Goal: Obtain resource: Download file/media

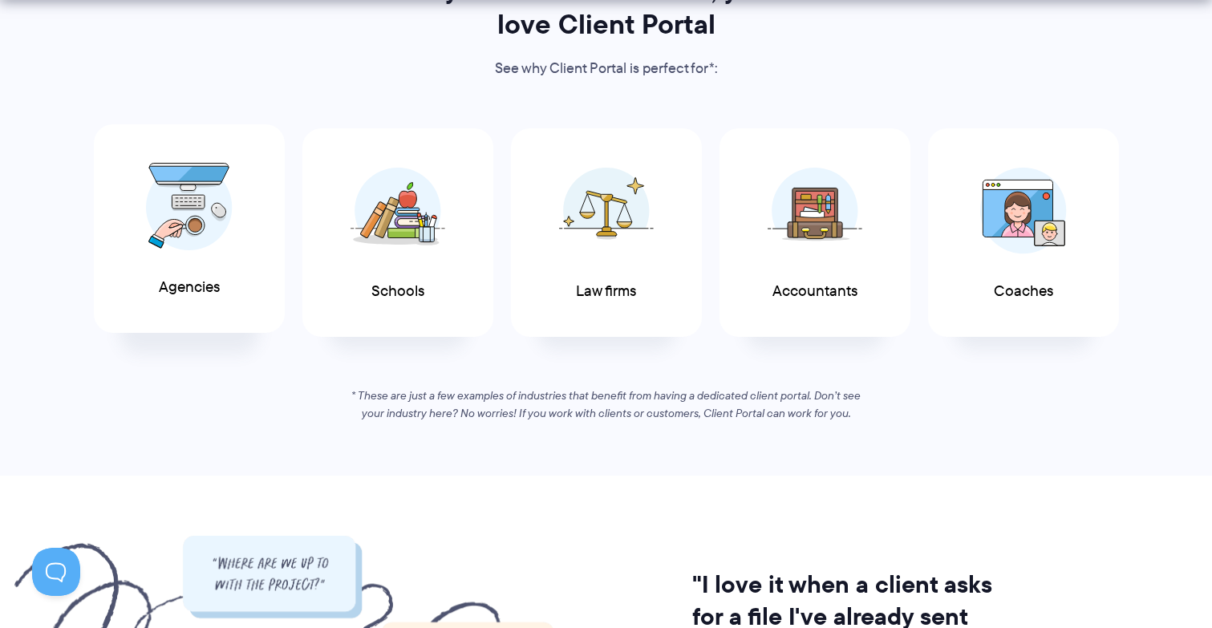
click at [209, 238] on img at bounding box center [189, 207] width 87 height 88
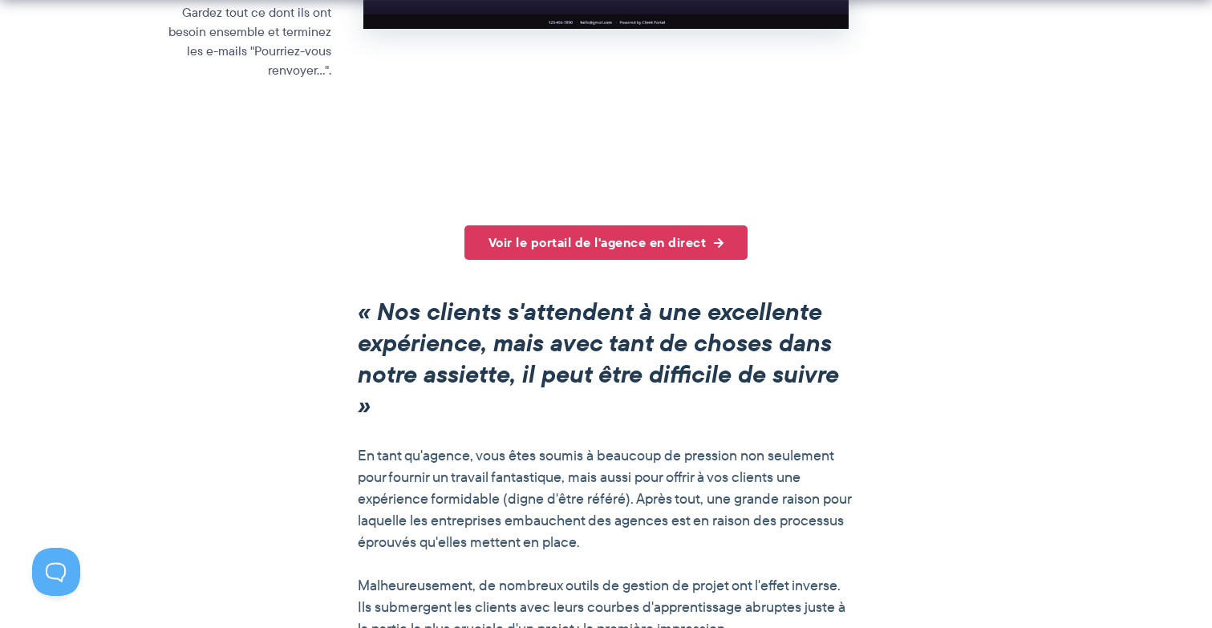
scroll to position [1165, 0]
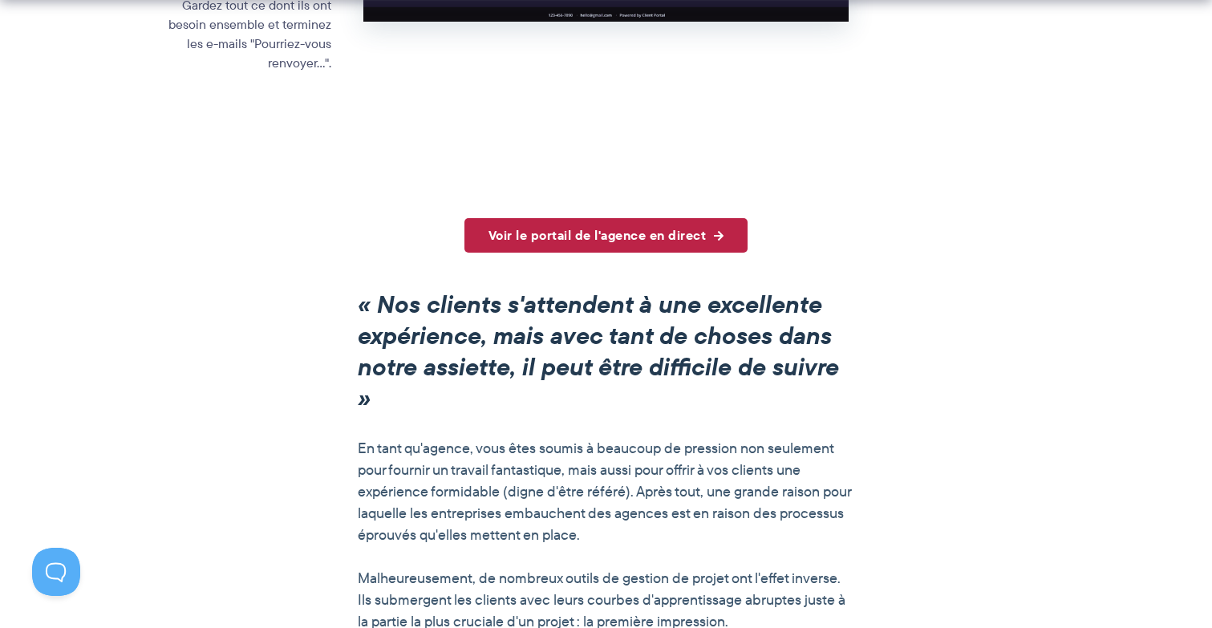
click at [663, 218] on link "Voir le portail de l'agence en direct" at bounding box center [607, 235] width 284 height 34
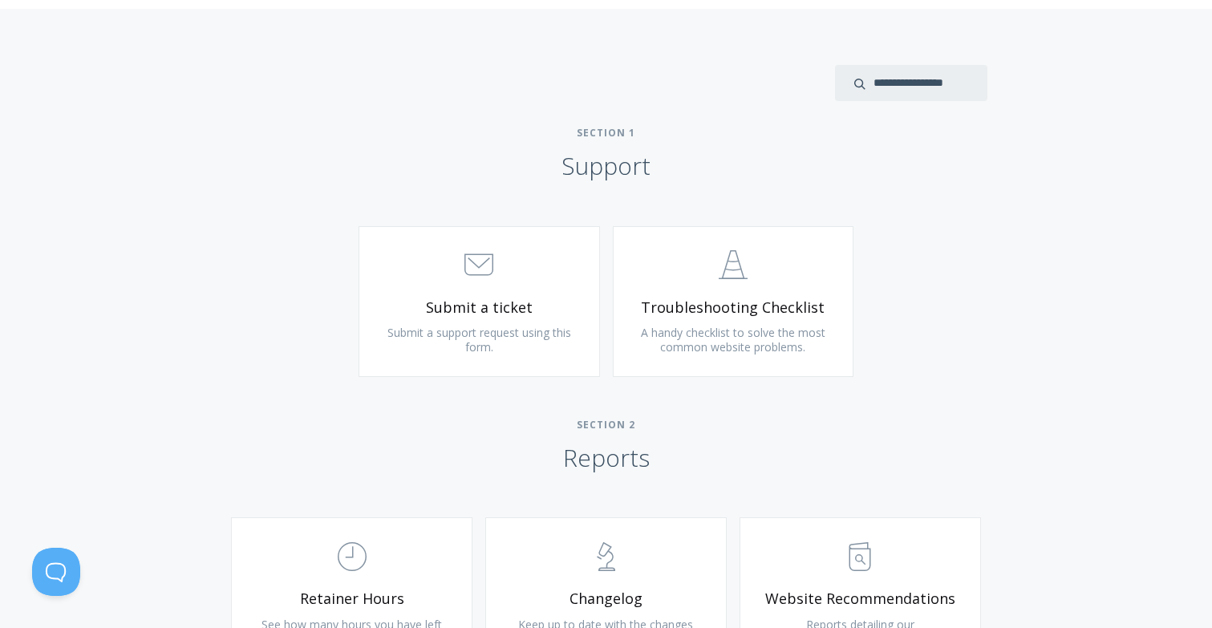
scroll to position [653, 0]
click at [556, 332] on span "Submit a support request using this form." at bounding box center [480, 339] width 184 height 30
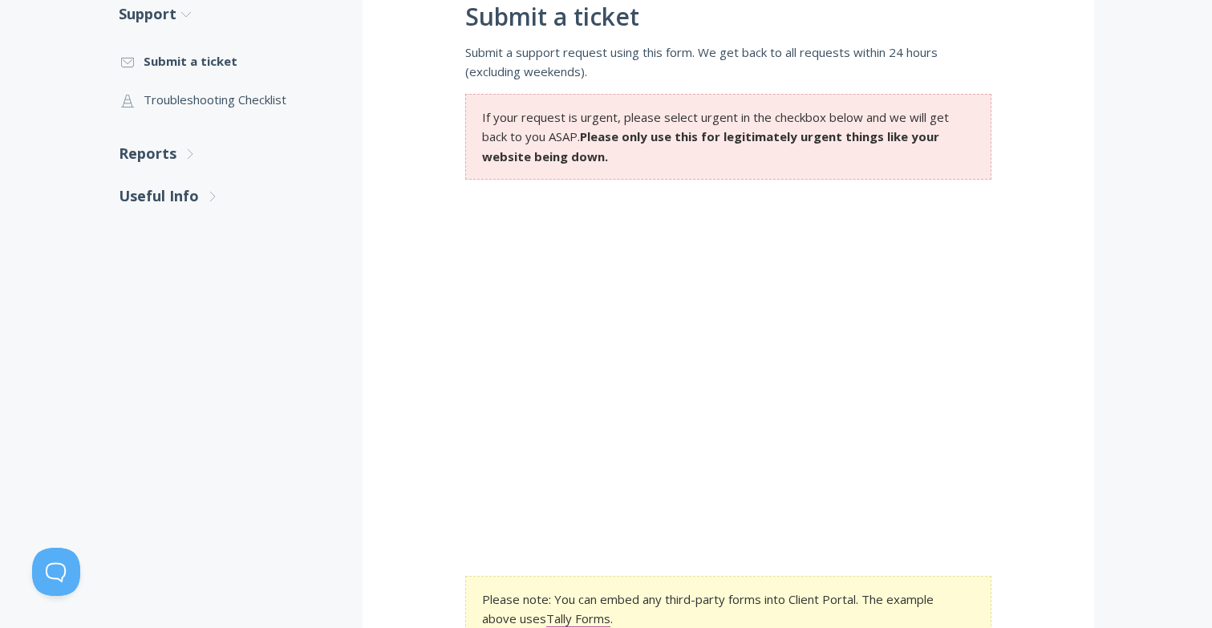
scroll to position [144, 0]
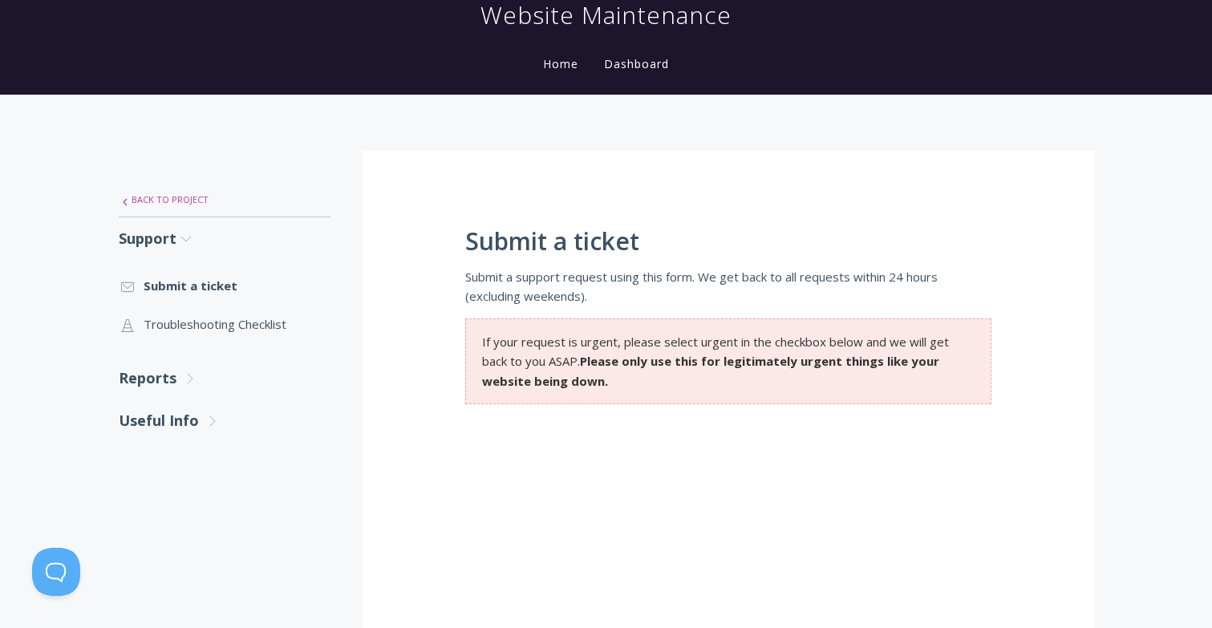
click at [129, 201] on icon ".st0{fill:none;stroke:#000000;stroke-width:2;stroke-miterlimit:10;} Untitled-27" at bounding box center [125, 202] width 10 height 10
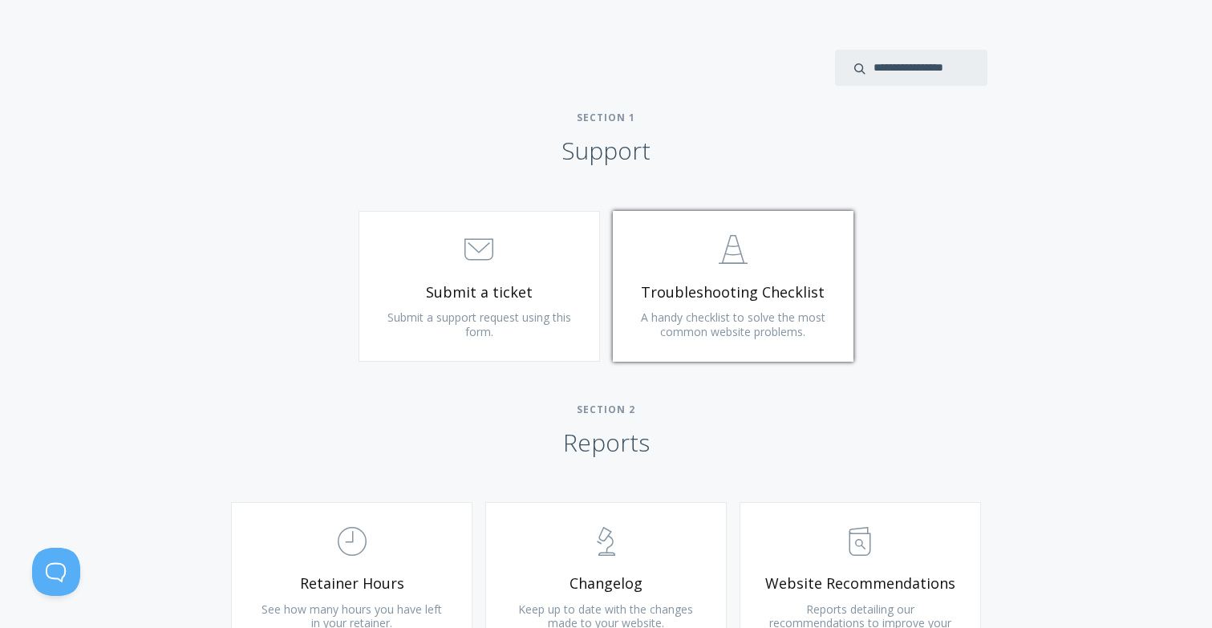
scroll to position [670, 0]
click at [716, 281] on span "Troubleshooting Checklist" at bounding box center [734, 290] width 192 height 18
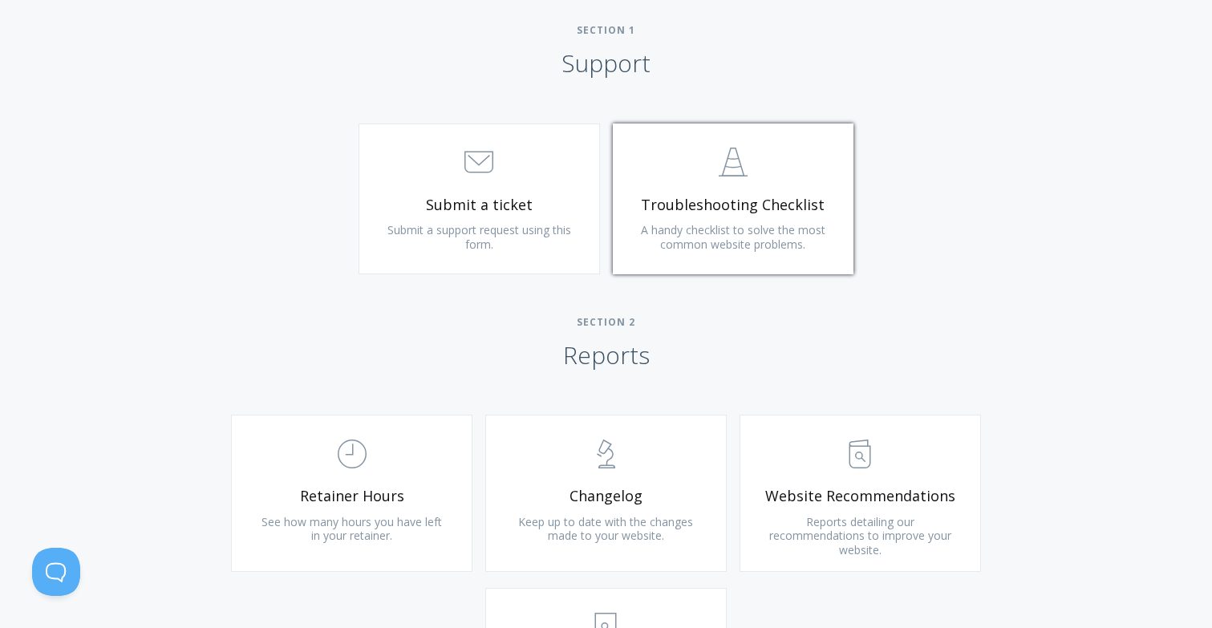
scroll to position [911, 0]
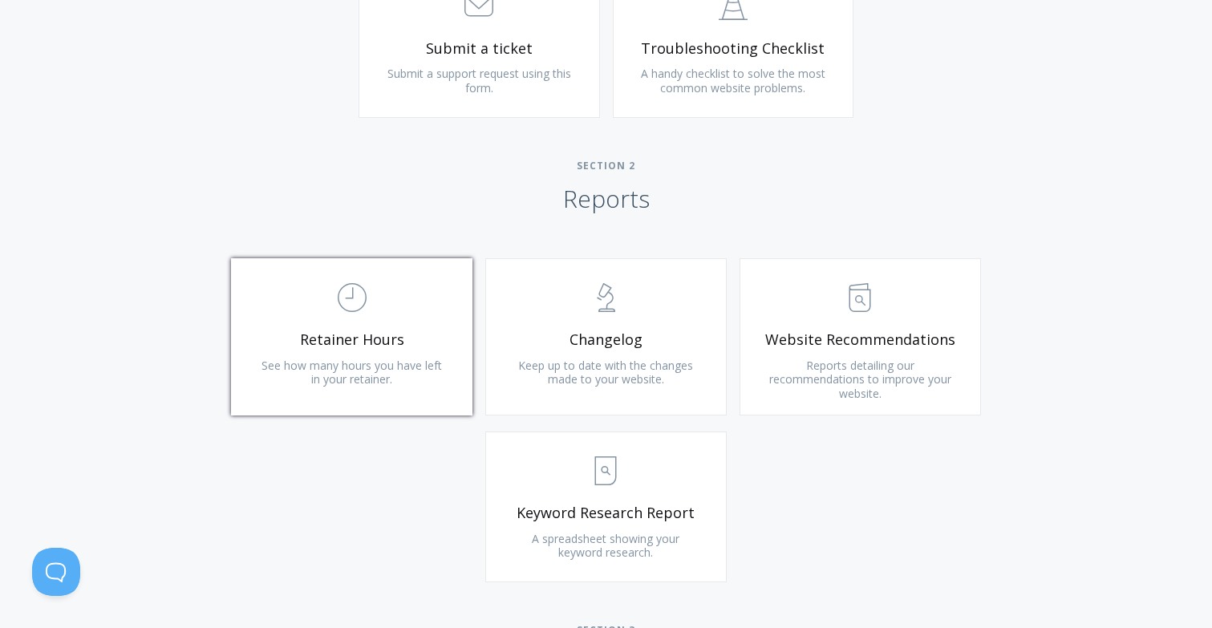
click at [363, 331] on span "Retainer Hours" at bounding box center [352, 340] width 192 height 18
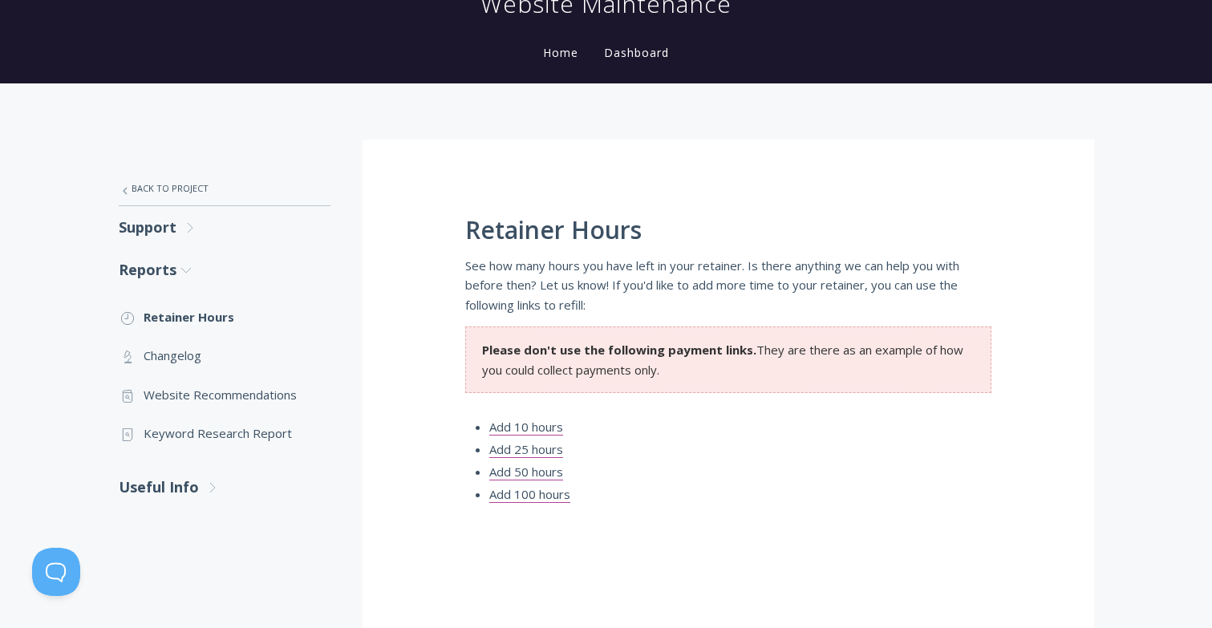
scroll to position [149, 0]
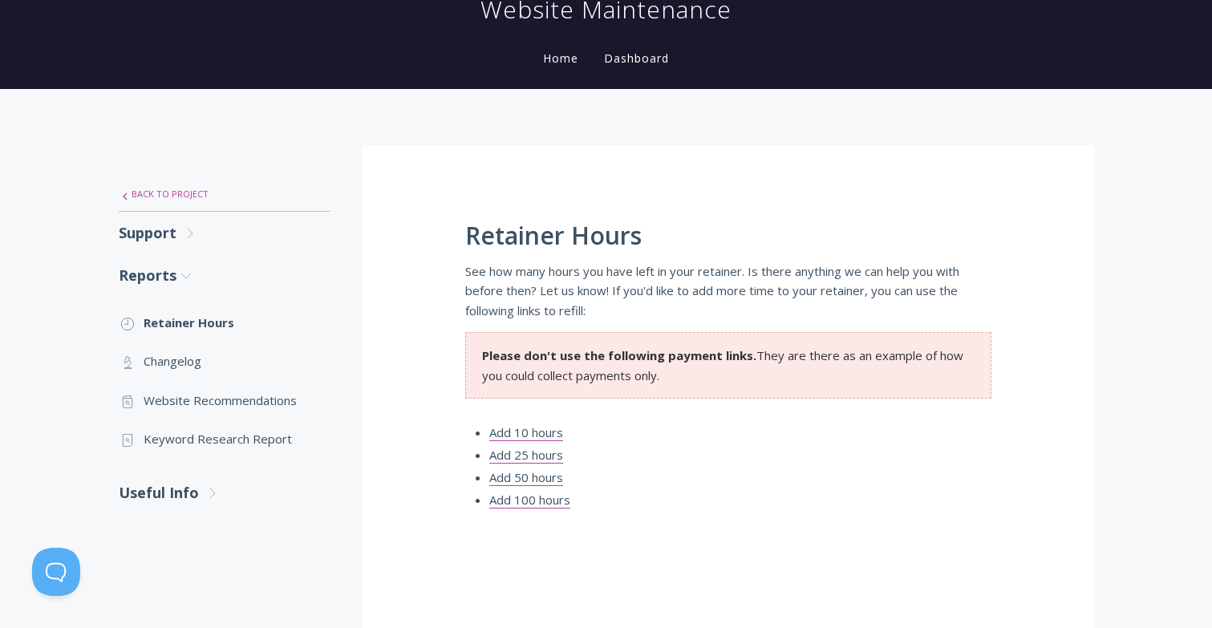
click at [159, 194] on link ".st0{fill:none;stroke:#000000;stroke-width:2;stroke-miterlimit:10;} Untitled-27…" at bounding box center [225, 194] width 212 height 34
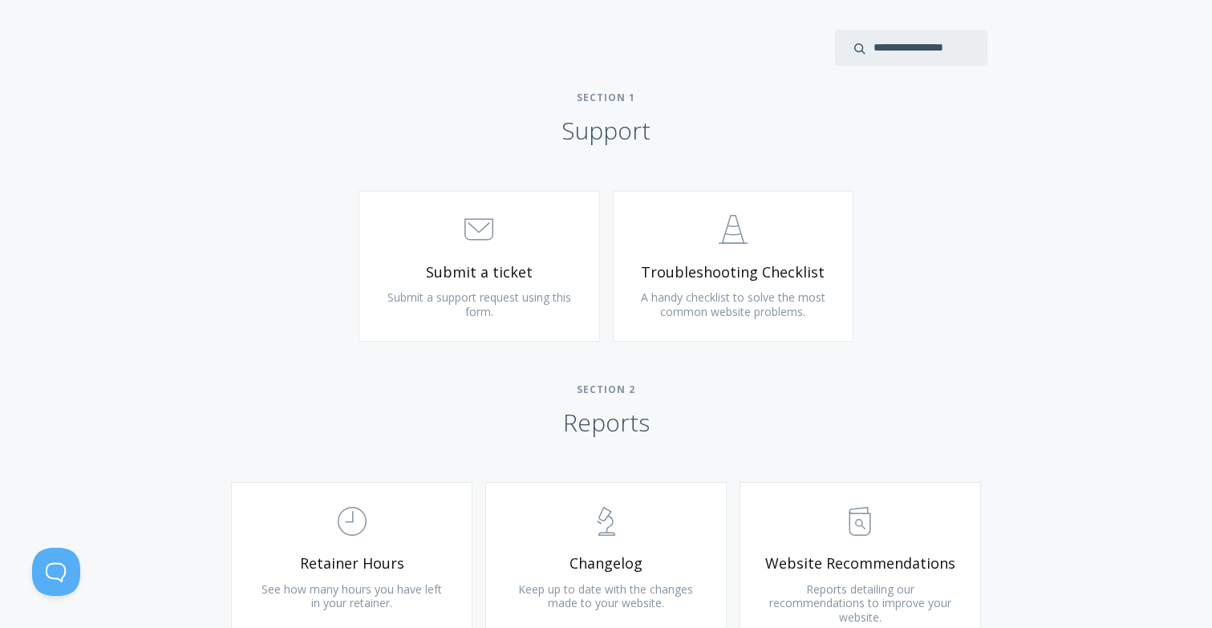
scroll to position [919, 0]
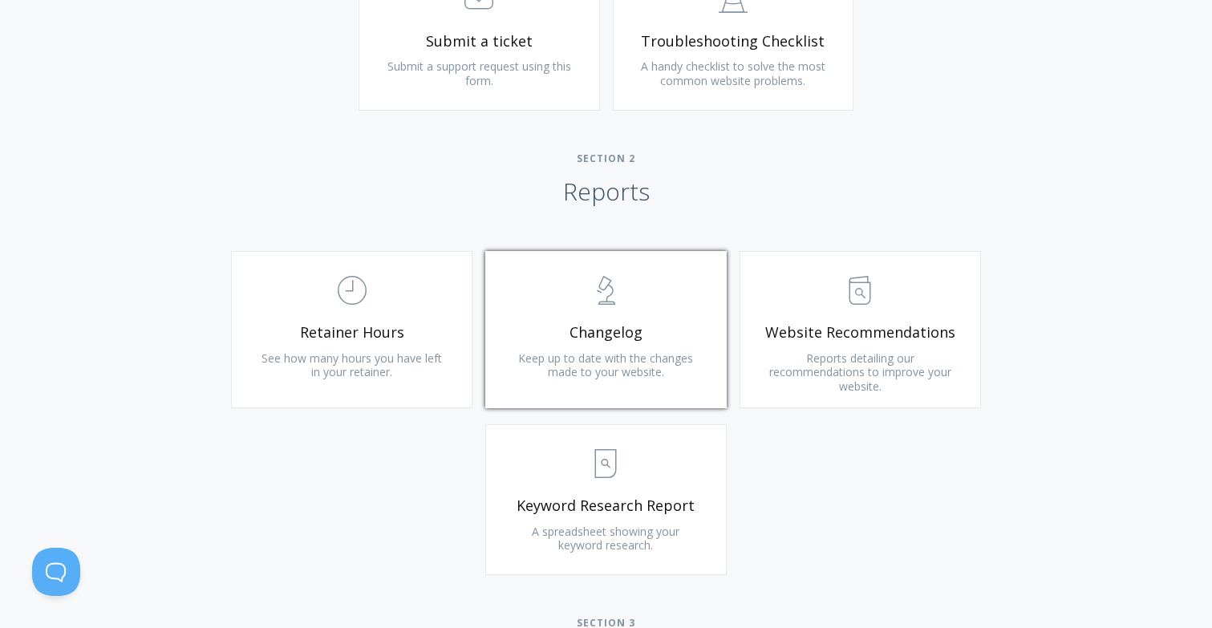
click at [615, 335] on span "Changelog" at bounding box center [606, 332] width 192 height 18
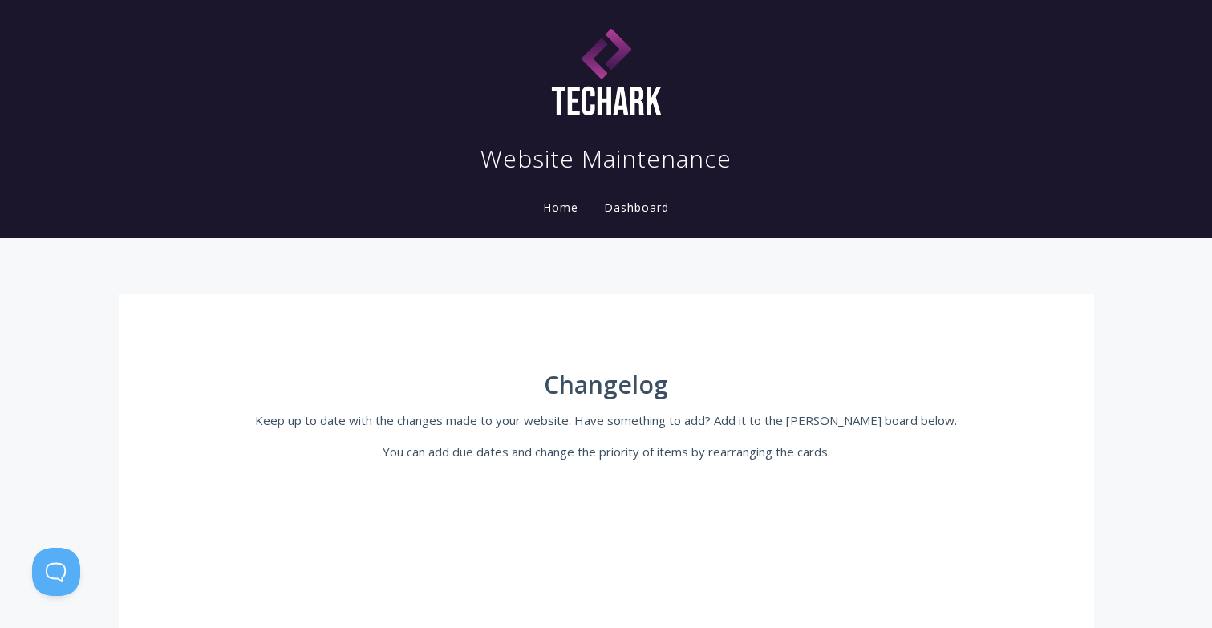
click at [646, 201] on link "Dashboard" at bounding box center [636, 207] width 71 height 15
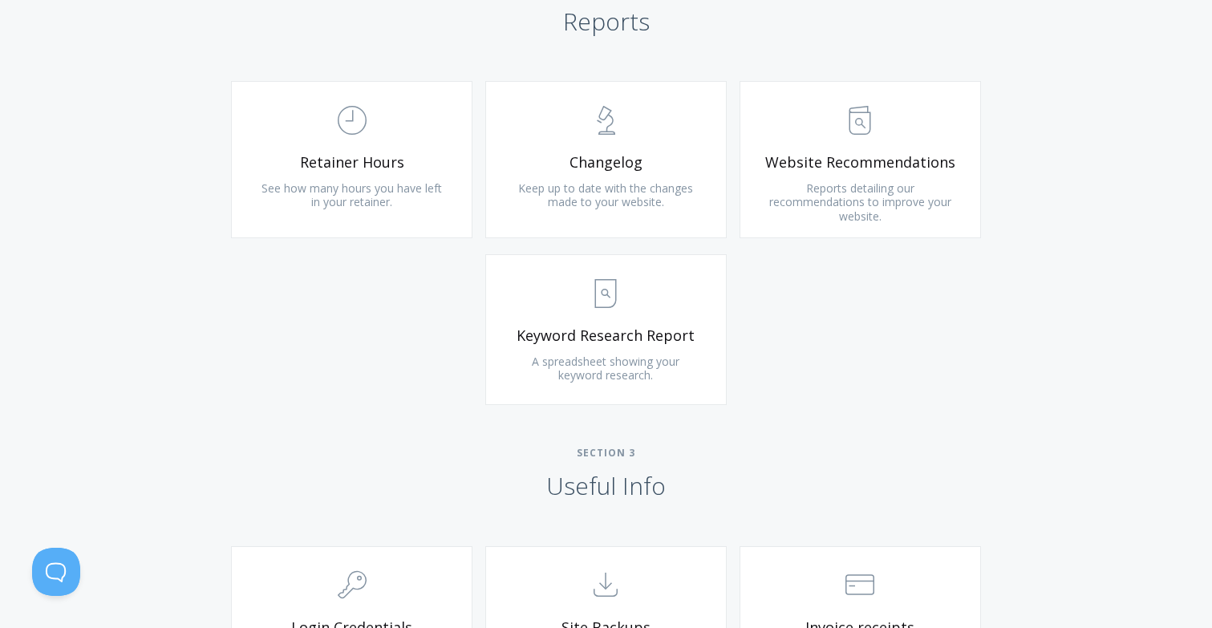
scroll to position [1093, 0]
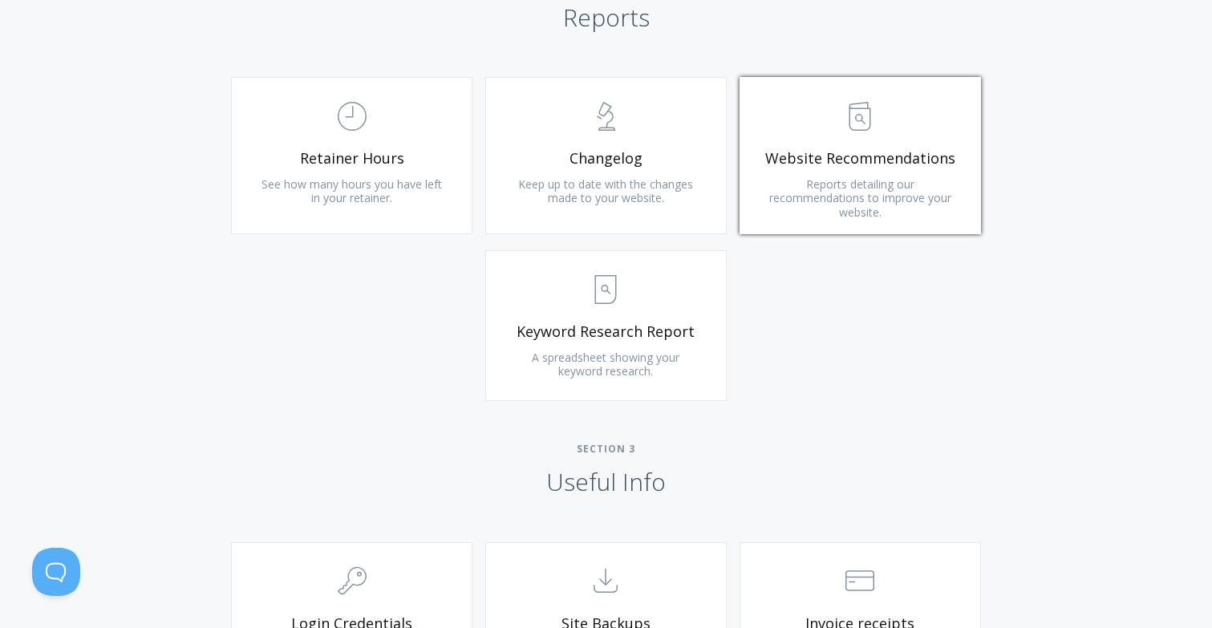
click at [815, 134] on span ".st0{fill:none;stroke:#000000;stroke-width:2;stroke-miterlimit:10;} Untitled-13" at bounding box center [861, 116] width 192 height 49
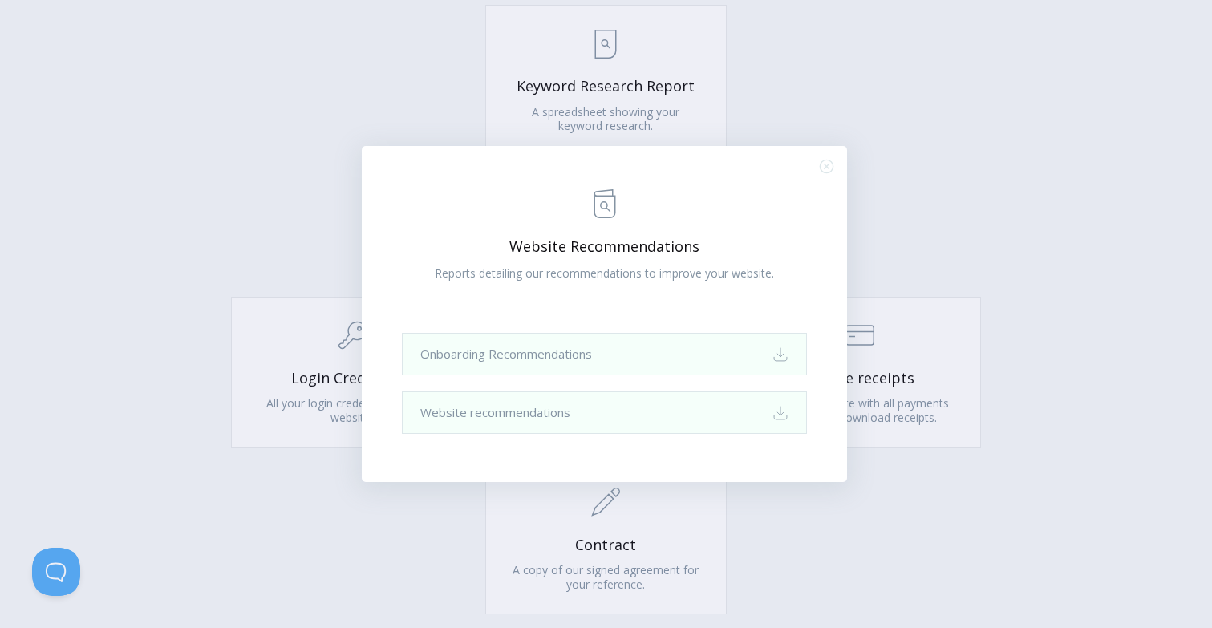
scroll to position [1342, 0]
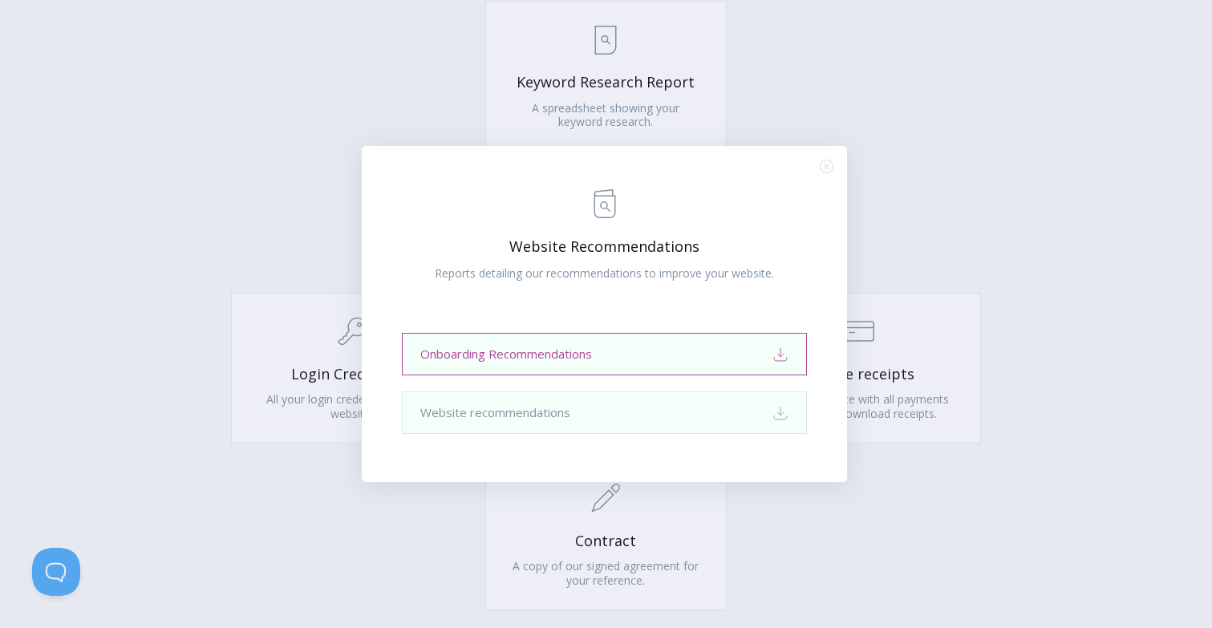
click at [741, 346] on link "Onboarding Recommendations Download" at bounding box center [604, 354] width 404 height 43
click at [828, 166] on icon ".st0{fill:none;stroke:#000000;stroke-width:2;stroke-miterlimit:10;} Close" at bounding box center [827, 167] width 14 height 14
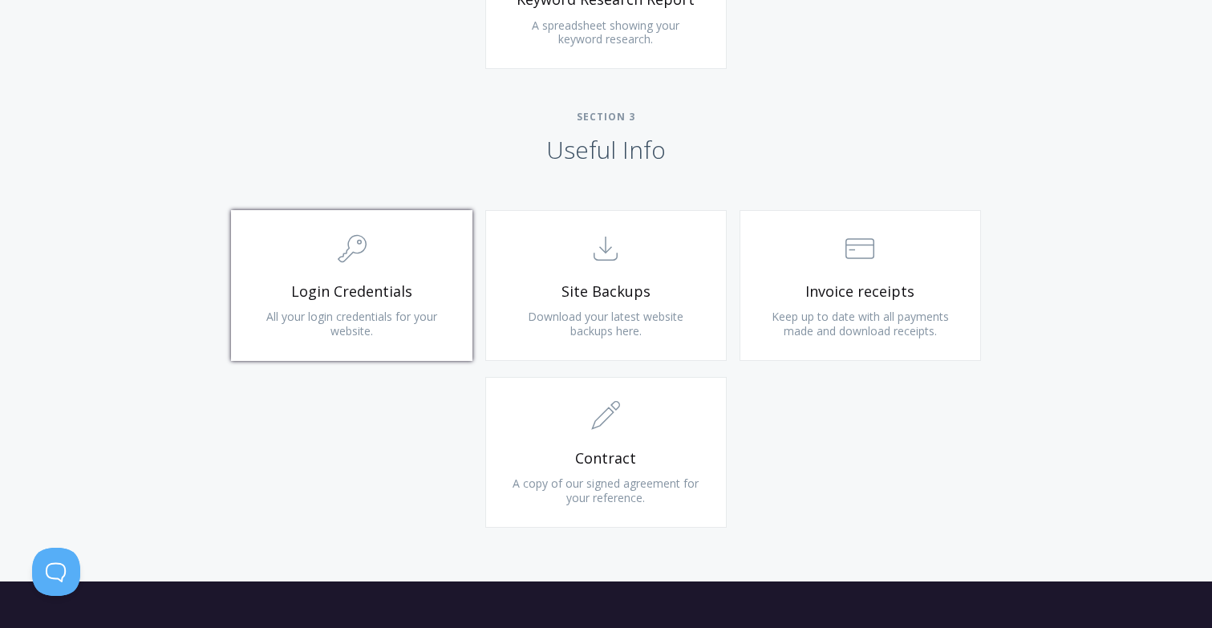
scroll to position [1431, 0]
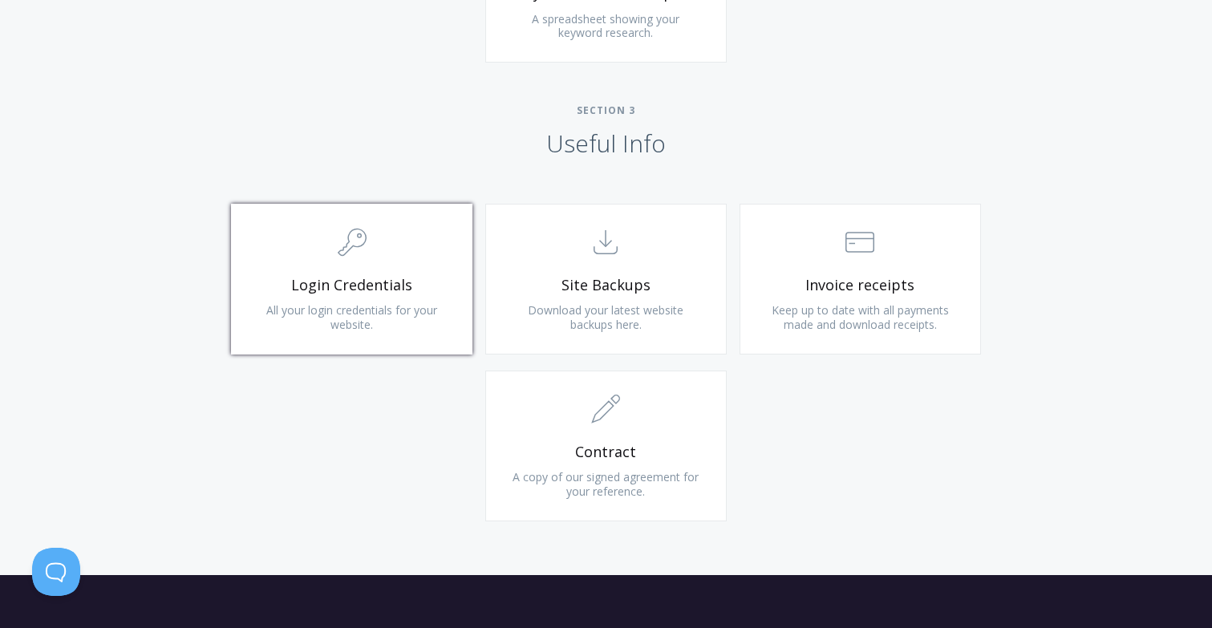
click at [407, 276] on span "Login Credentials" at bounding box center [352, 285] width 192 height 18
